Goal: Answer question/provide support

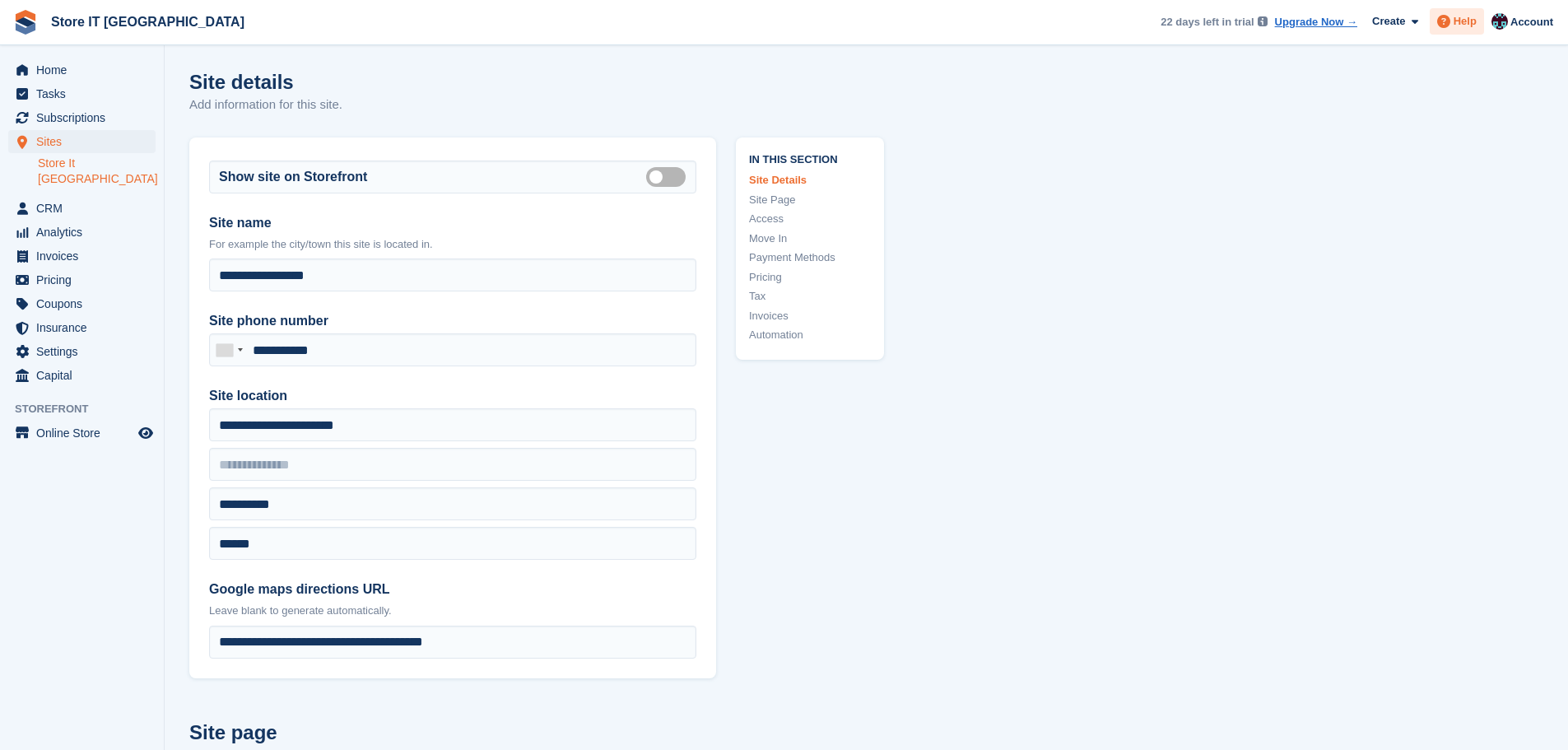
click at [610, 25] on span "Help" at bounding box center [1464, 22] width 23 height 16
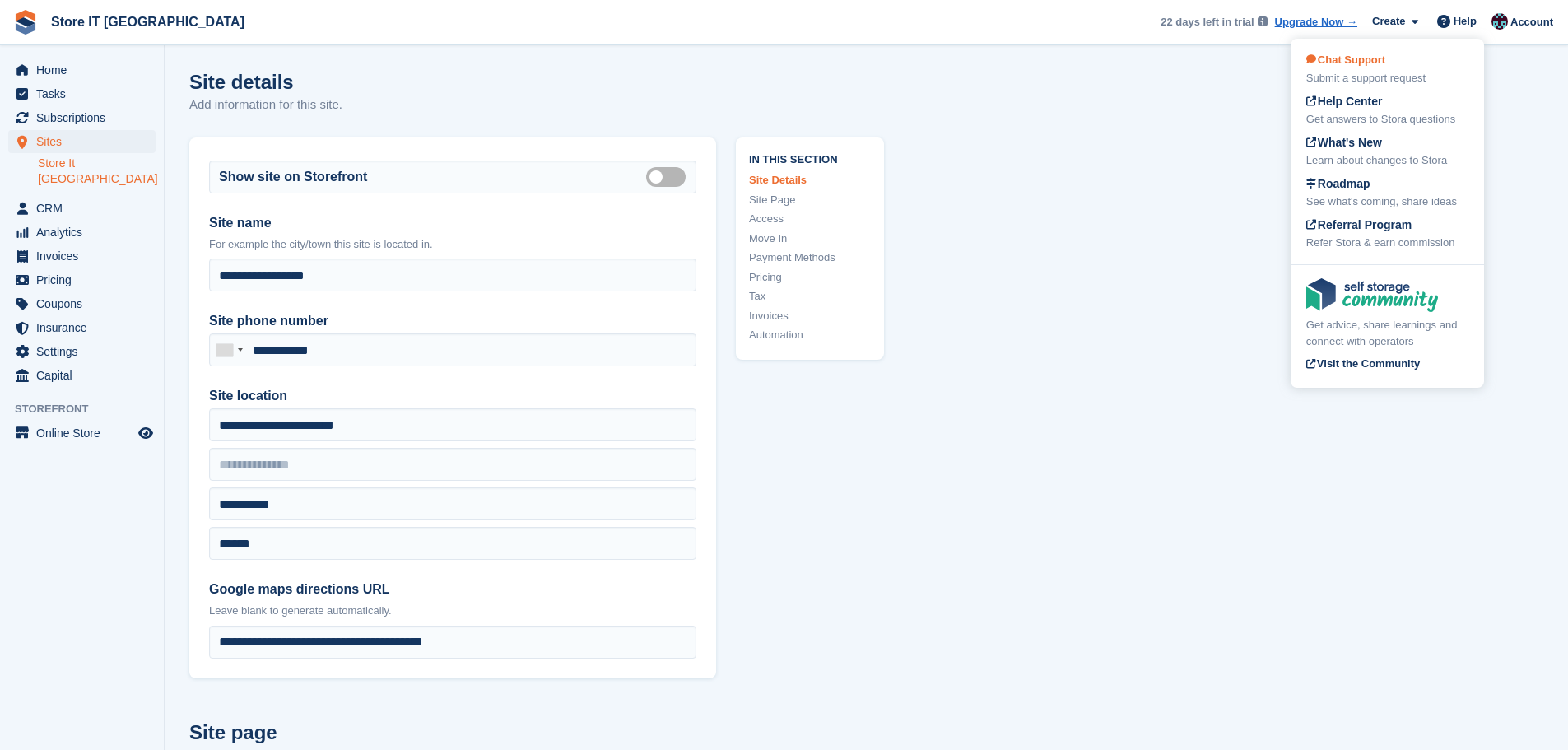
click at [610, 72] on div "Submit a support request" at bounding box center [1387, 78] width 163 height 16
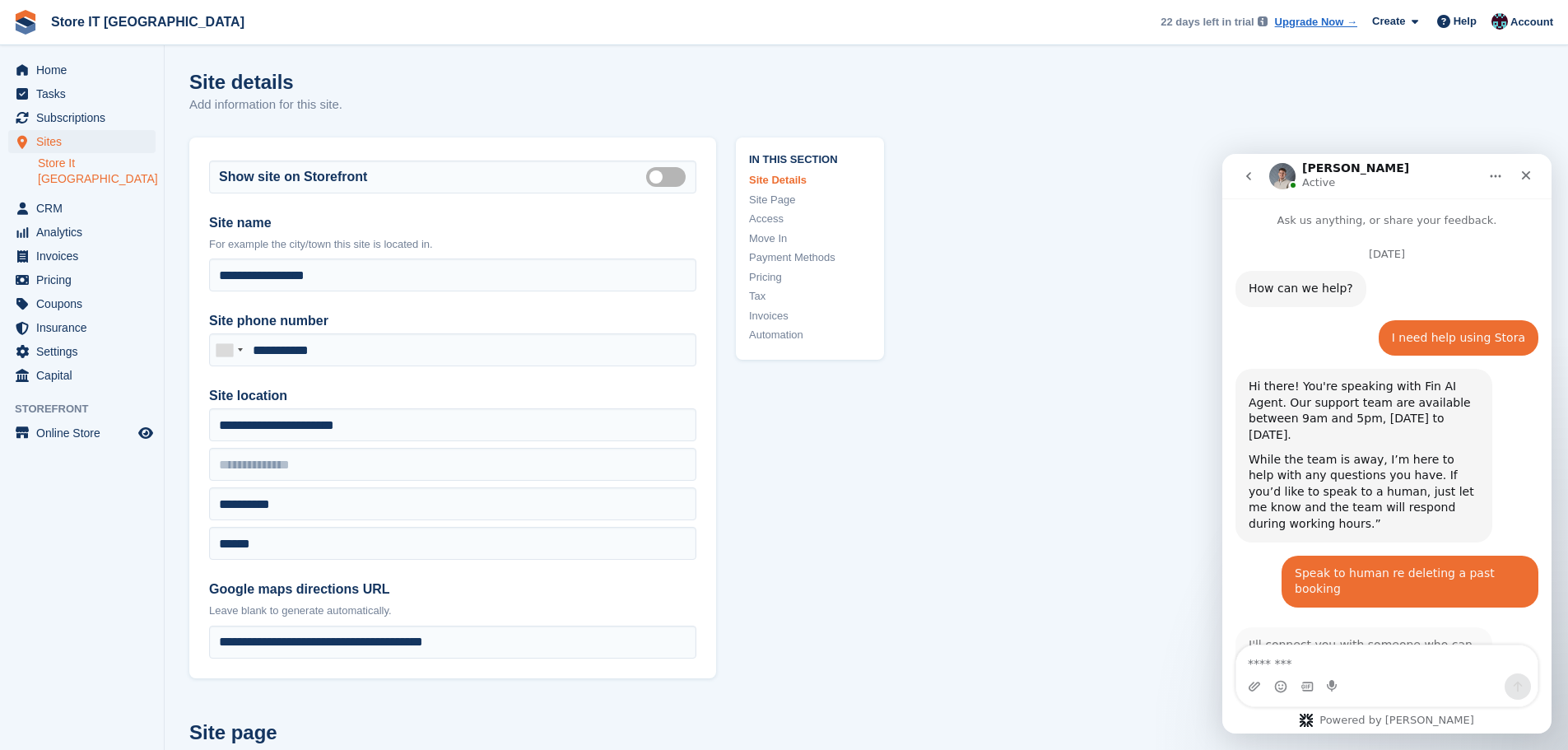
scroll to position [70, 0]
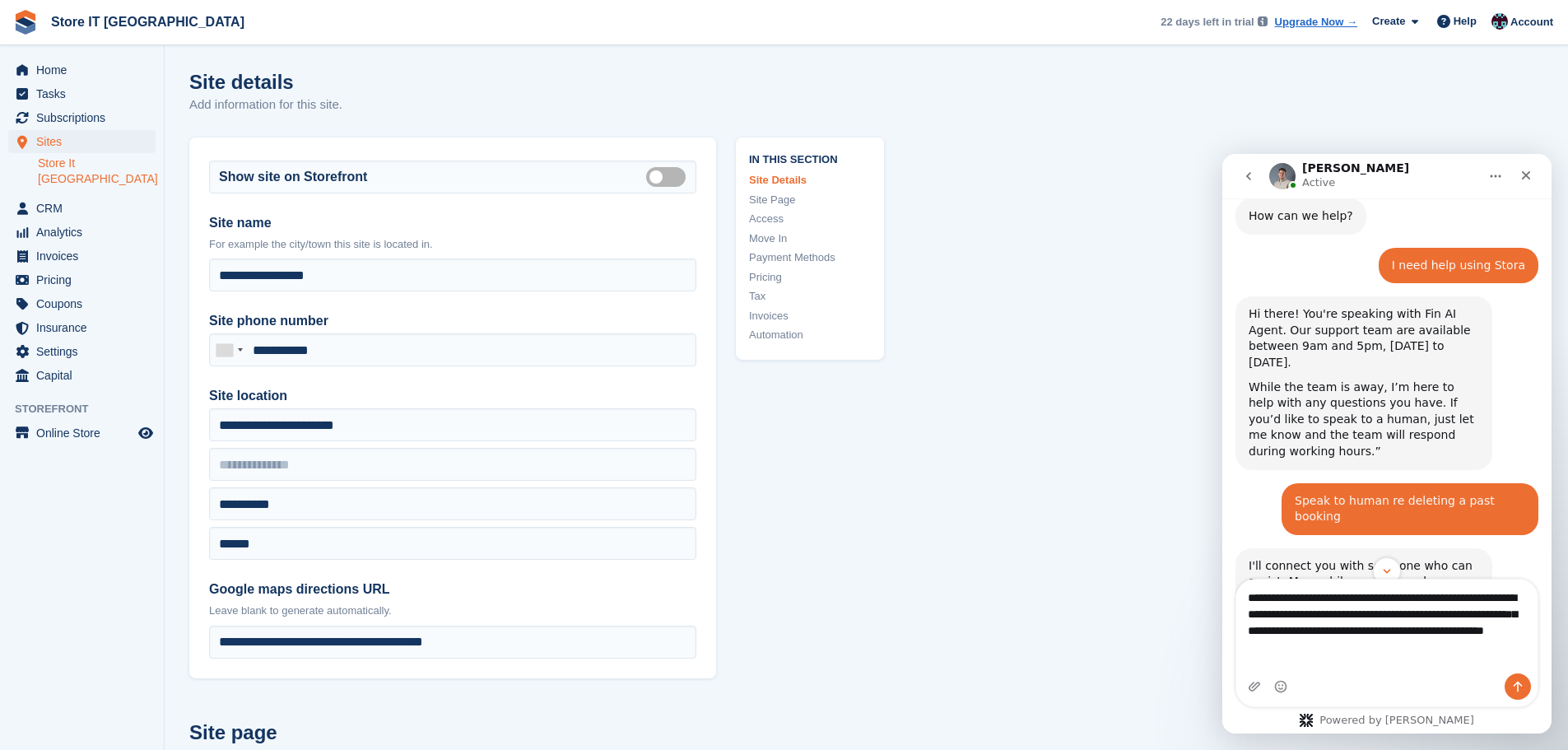
click at [610, 182] on textarea "**********" at bounding box center [1387, 617] width 302 height 77
type textarea "**********"
click at [610, 182] on icon "Send a message…" at bounding box center [1518, 686] width 14 height 14
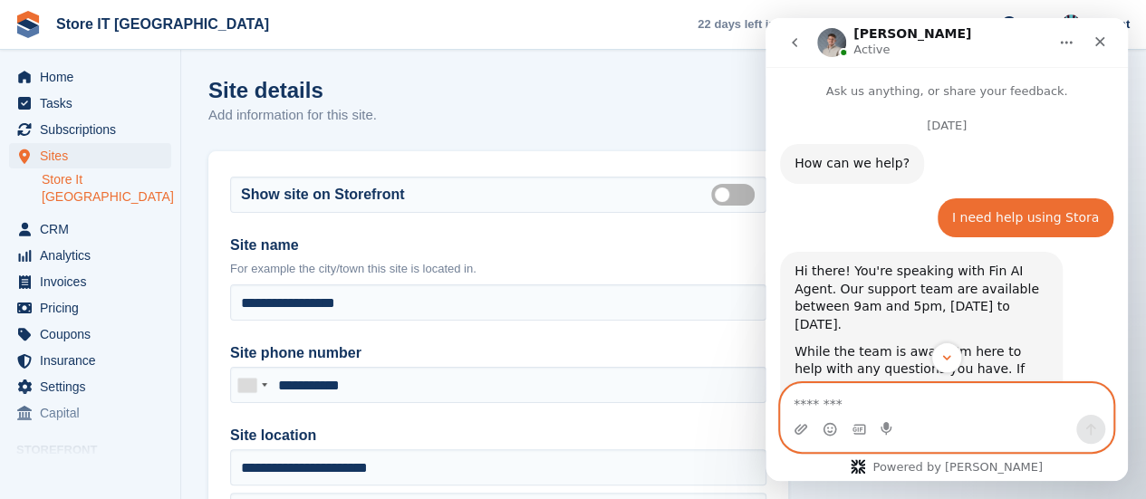
scroll to position [665, 0]
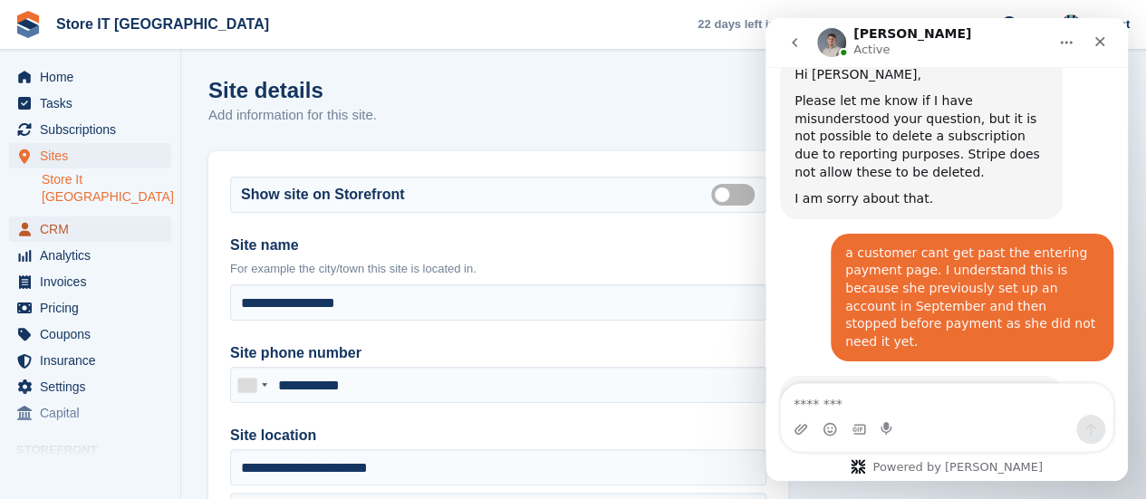
click at [78, 200] on span "CRM" at bounding box center [94, 229] width 109 height 25
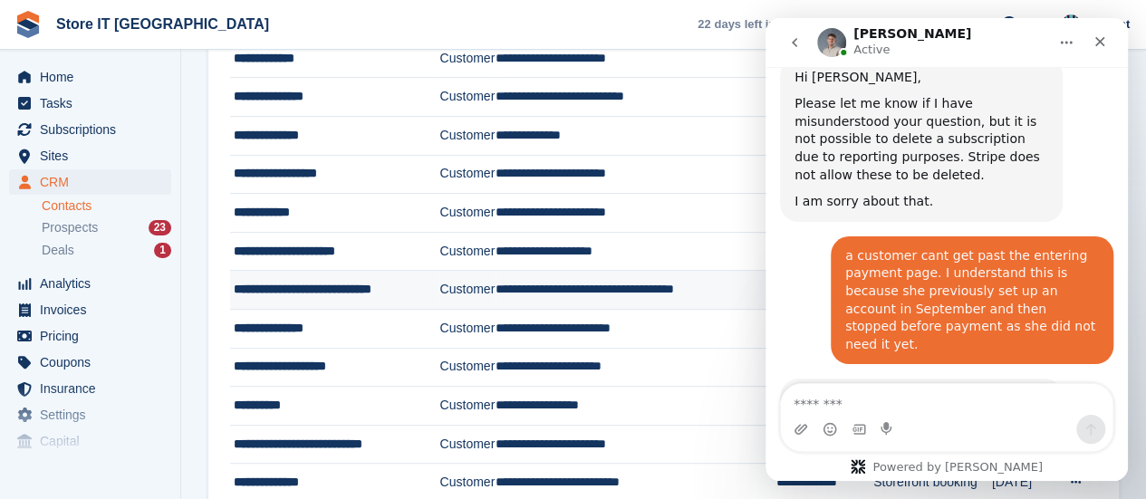
scroll to position [272, 0]
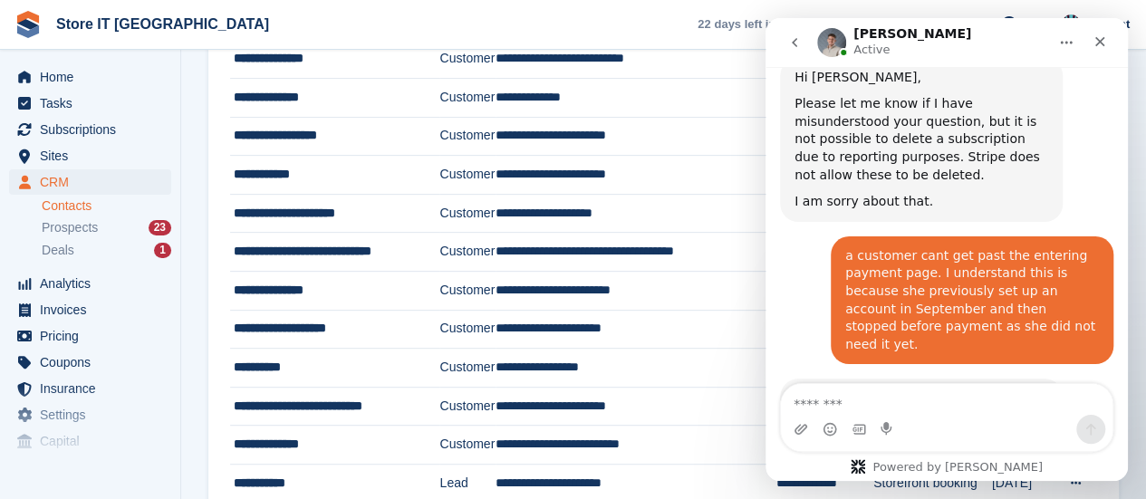
drag, startPoint x: 798, startPoint y: 49, endPoint x: 1427, endPoint y: 153, distance: 638.4
click at [671, 49] on icon "go back" at bounding box center [795, 42] width 15 height 15
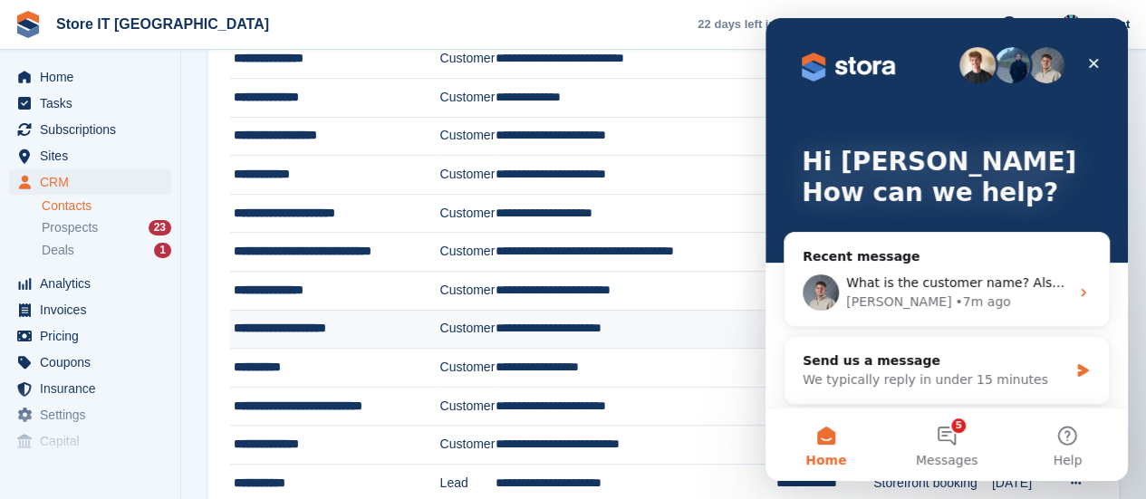
click at [365, 200] on div "**********" at bounding box center [336, 328] width 204 height 19
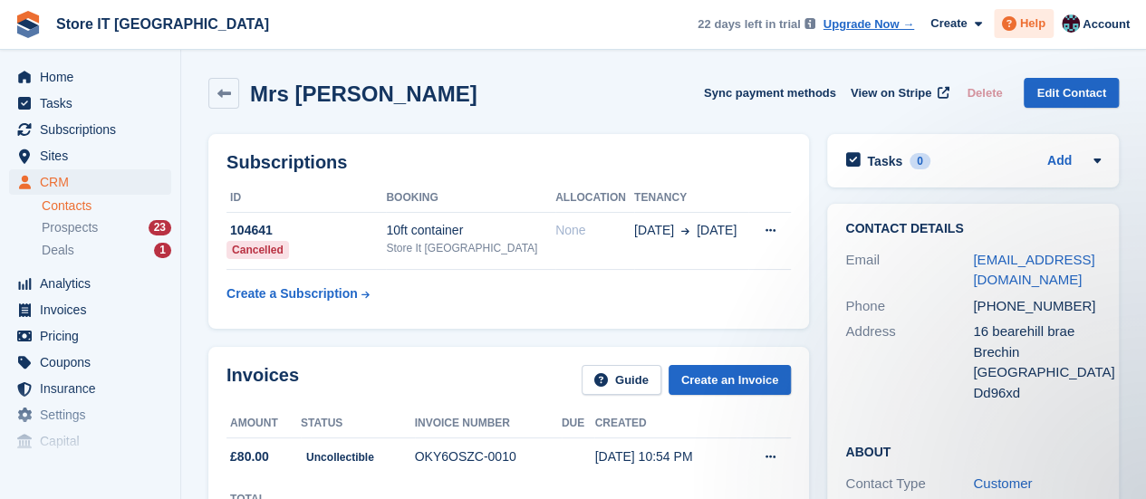
click at [1020, 31] on span at bounding box center [1010, 24] width 22 height 22
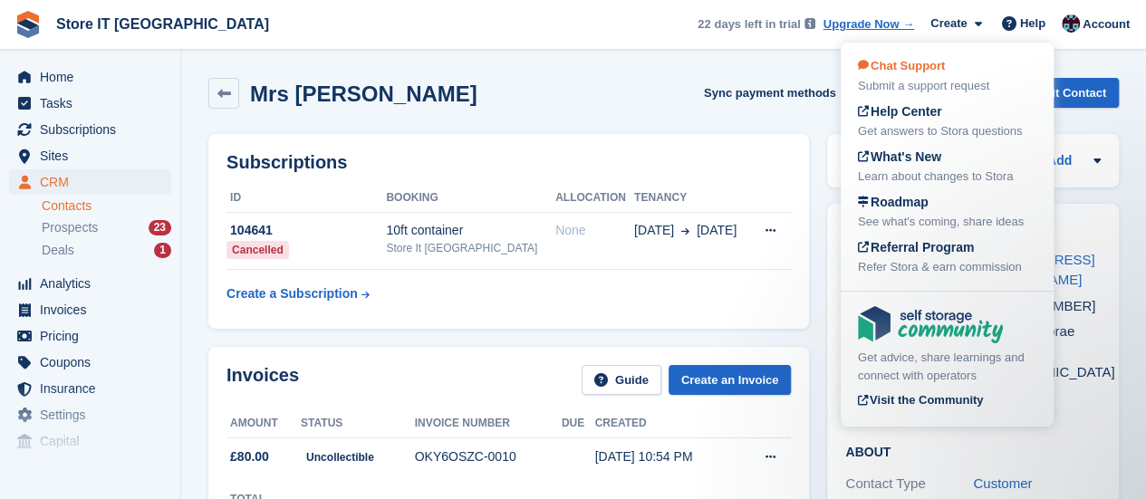
click at [982, 70] on div "Chat Support Submit a support request" at bounding box center [947, 76] width 179 height 38
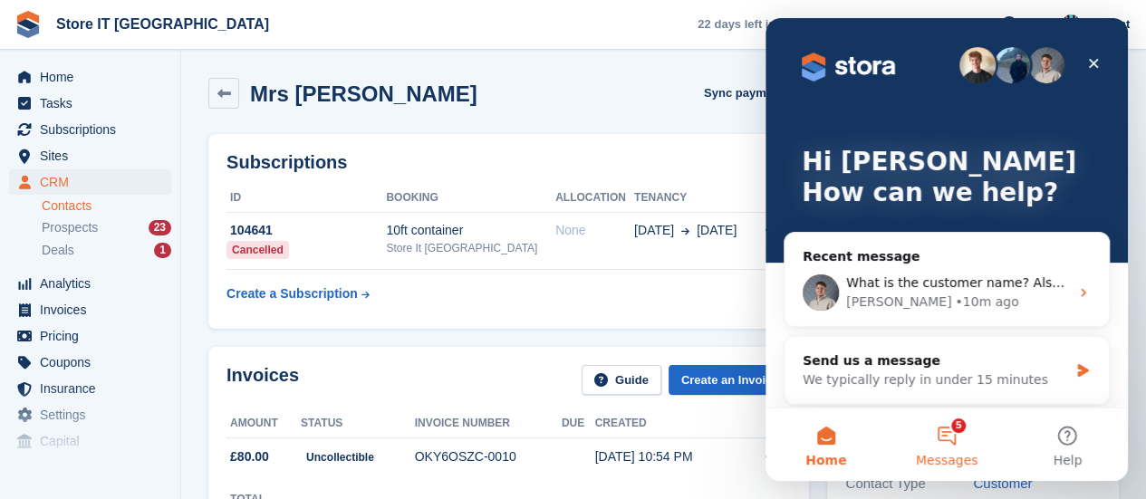
click at [962, 455] on span "Messages" at bounding box center [947, 460] width 63 height 13
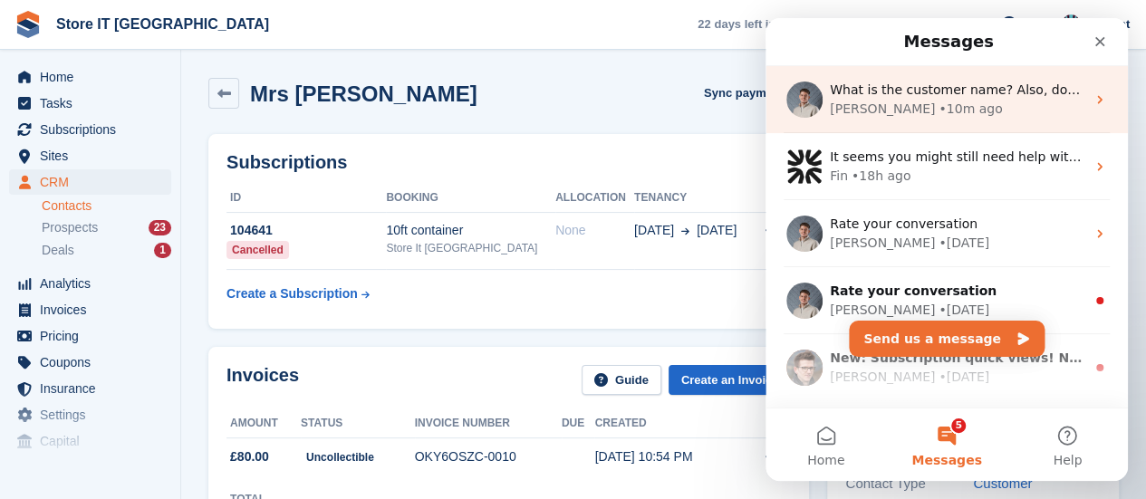
click at [939, 111] on div "• 10m ago" at bounding box center [970, 109] width 63 height 19
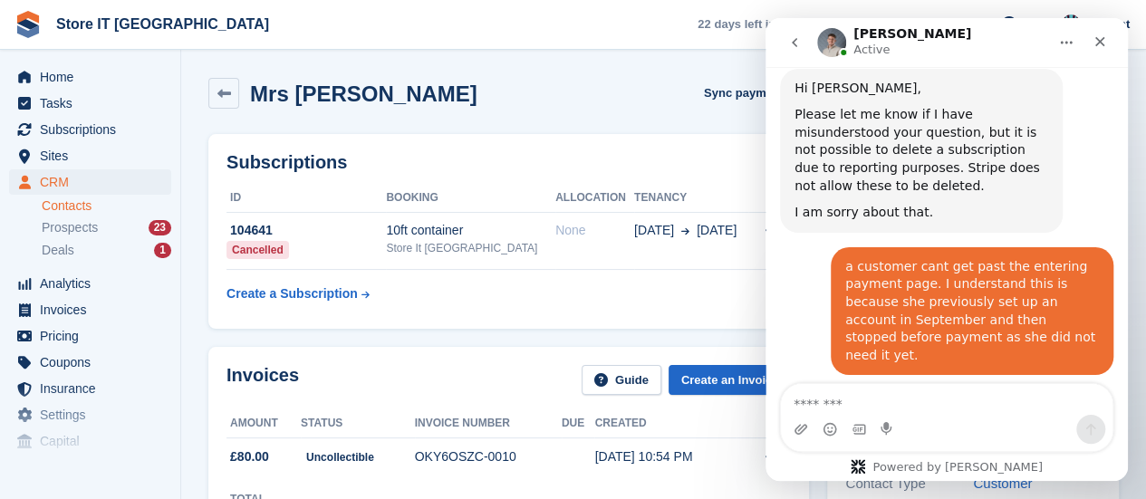
scroll to position [665, 0]
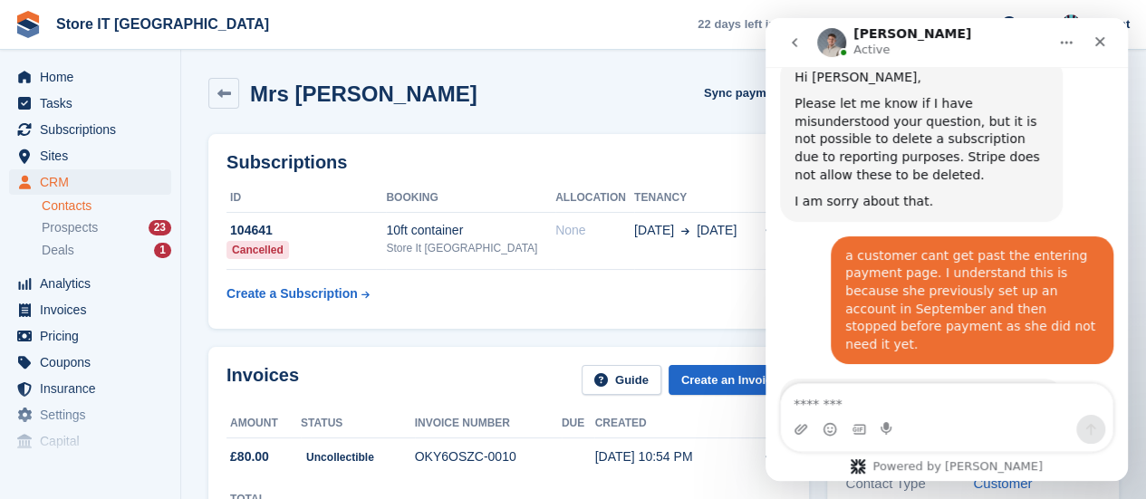
drag, startPoint x: 798, startPoint y: 44, endPoint x: 1528, endPoint y: 68, distance: 730.8
click at [798, 44] on icon "go back" at bounding box center [795, 42] width 15 height 15
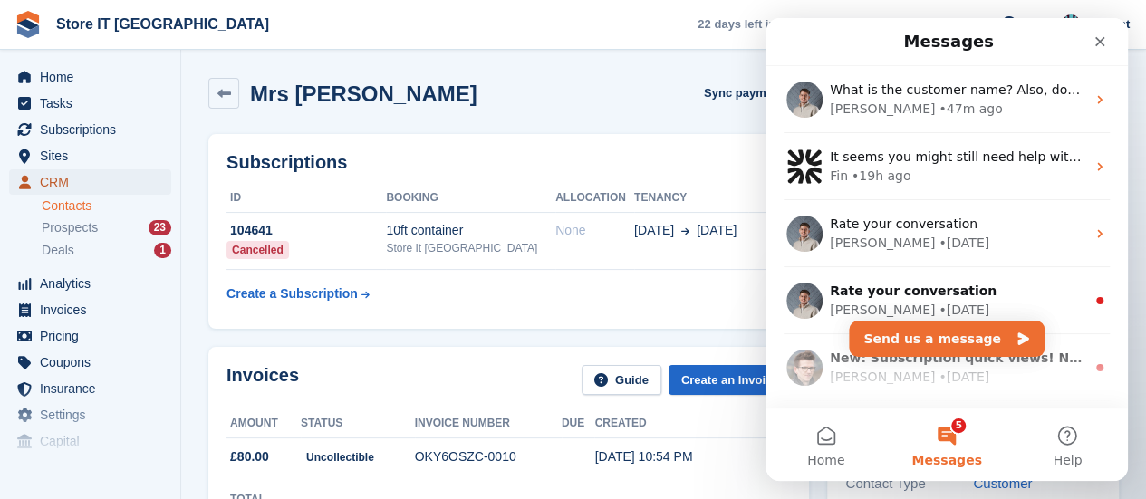
click at [56, 180] on span "CRM" at bounding box center [94, 181] width 109 height 25
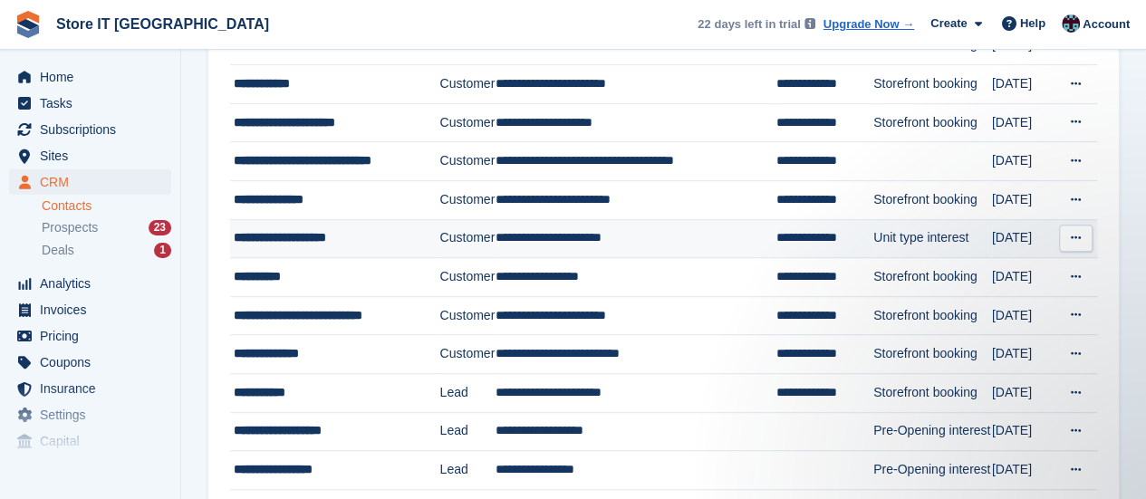
click at [435, 242] on div "**********" at bounding box center [336, 237] width 204 height 19
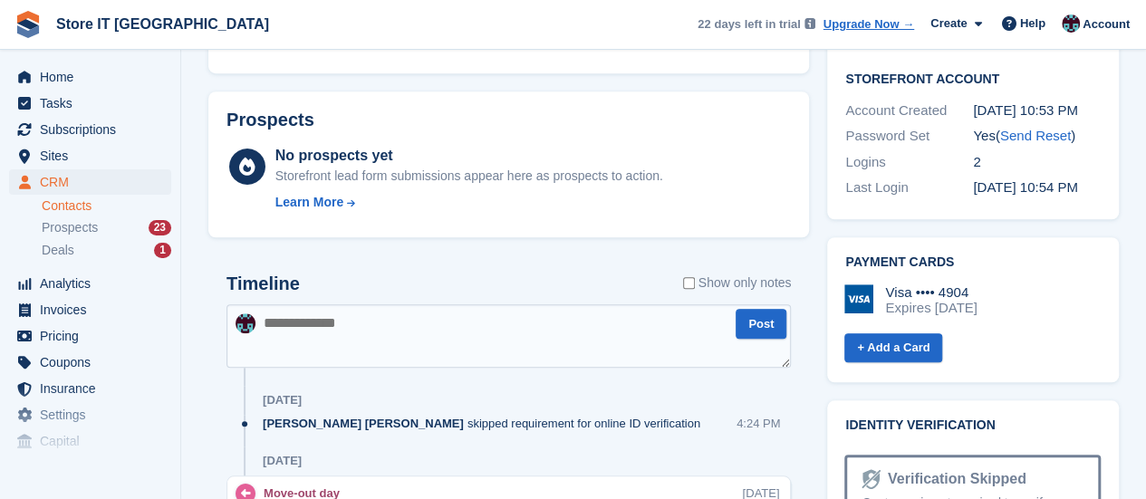
scroll to position [997, 0]
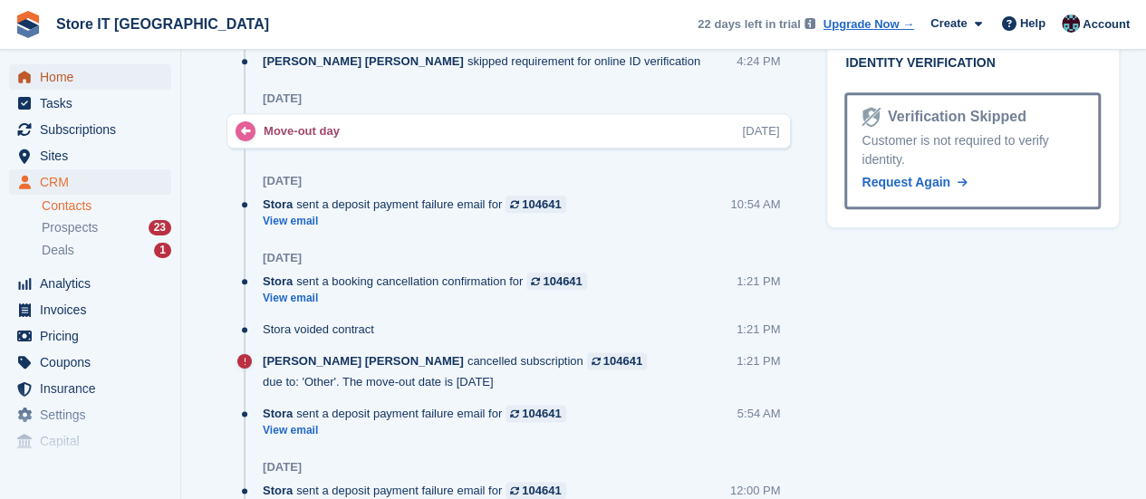
click at [66, 77] on span "Home" at bounding box center [94, 76] width 109 height 25
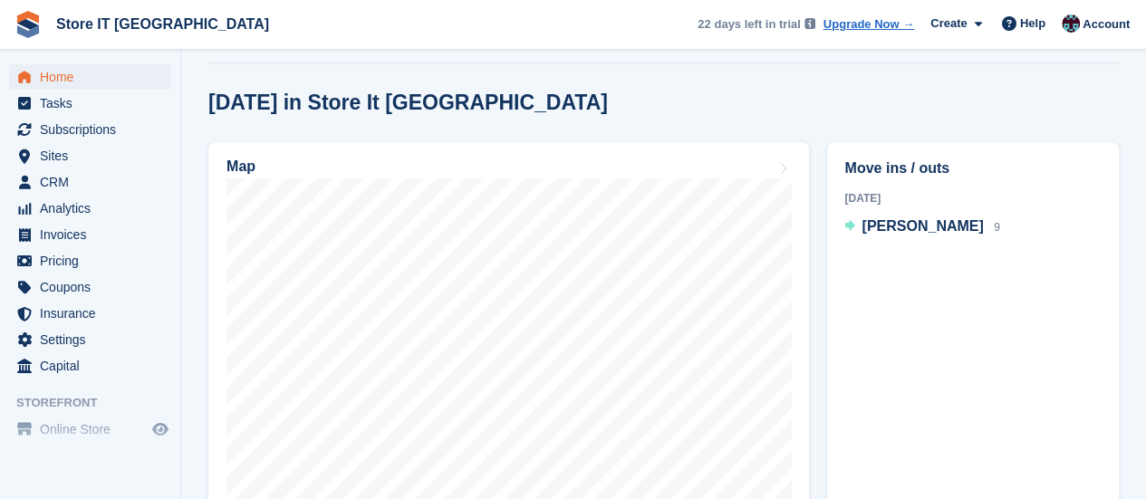
scroll to position [453, 0]
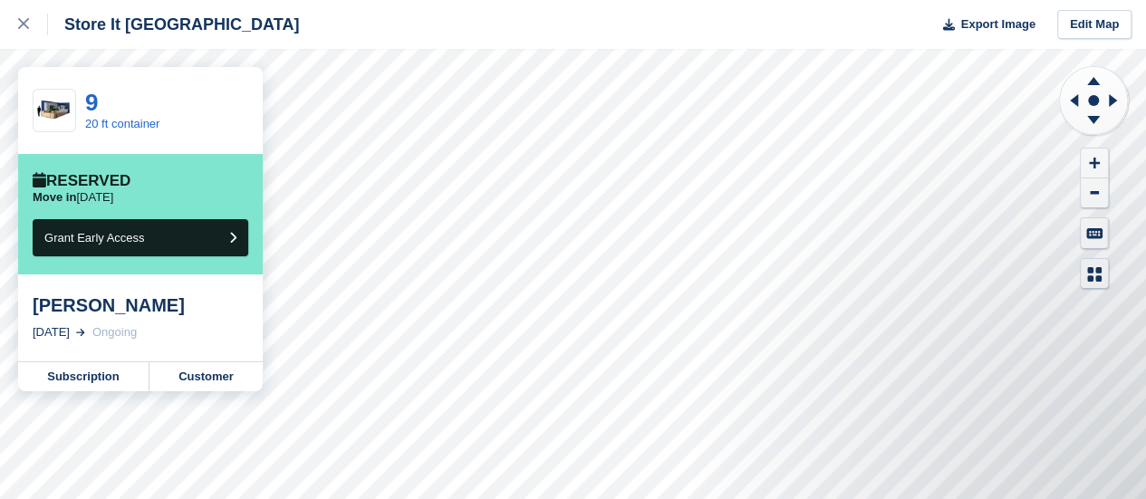
click at [71, 307] on div "[PERSON_NAME]" at bounding box center [141, 306] width 216 height 22
click at [188, 387] on link "Customer" at bounding box center [206, 377] width 113 height 29
